Goal: Transaction & Acquisition: Book appointment/travel/reservation

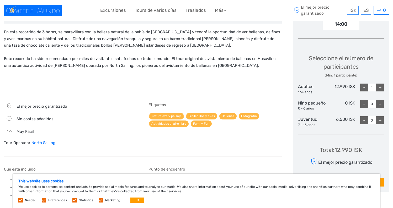
scroll to position [198, 0]
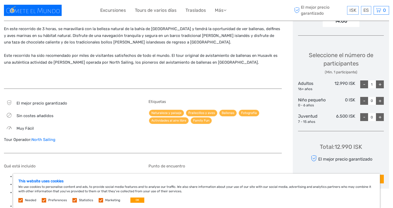
click at [28, 200] on label "Needed" at bounding box center [30, 200] width 11 height 4
click at [46, 201] on label at bounding box center [44, 200] width 4 height 4
click at [0, 0] on input "checkbox" at bounding box center [0, 0] width 0 height 0
click at [74, 201] on label at bounding box center [74, 200] width 4 height 4
click at [0, 0] on input "checkbox" at bounding box center [0, 0] width 0 height 0
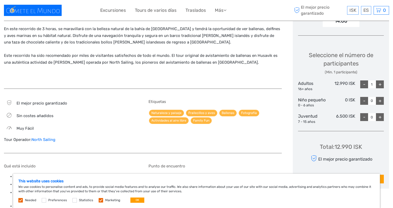
click at [100, 201] on label at bounding box center [101, 200] width 4 height 4
click at [0, 0] on input "checkbox" at bounding box center [0, 0] width 0 height 0
click at [136, 201] on button "OK" at bounding box center [137, 200] width 14 height 5
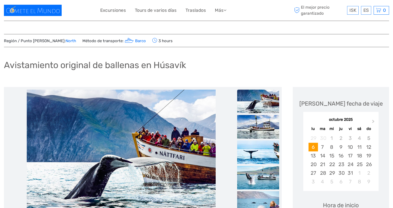
scroll to position [0, 0]
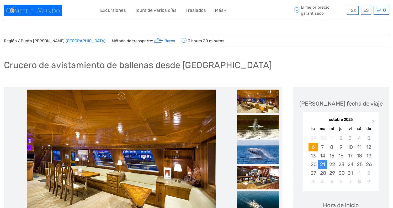
click at [325, 163] on div "21" at bounding box center [322, 164] width 9 height 9
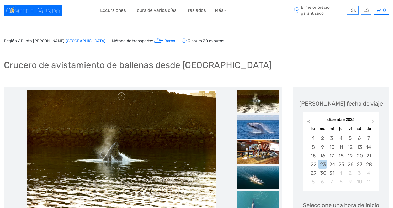
click at [309, 122] on span "Previous Month" at bounding box center [309, 123] width 0 height 8
click at [322, 164] on div "21" at bounding box center [322, 164] width 9 height 9
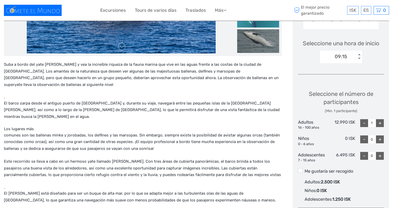
scroll to position [163, 0]
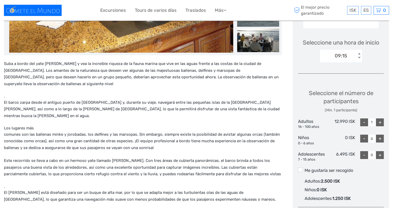
click at [381, 121] on div "+" at bounding box center [380, 123] width 8 height 8
type input "3"
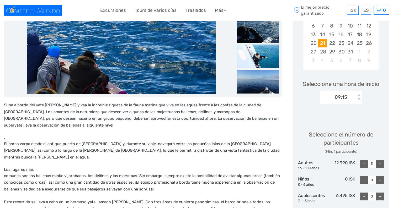
scroll to position [122, 0]
